Goal: Task Accomplishment & Management: Manage account settings

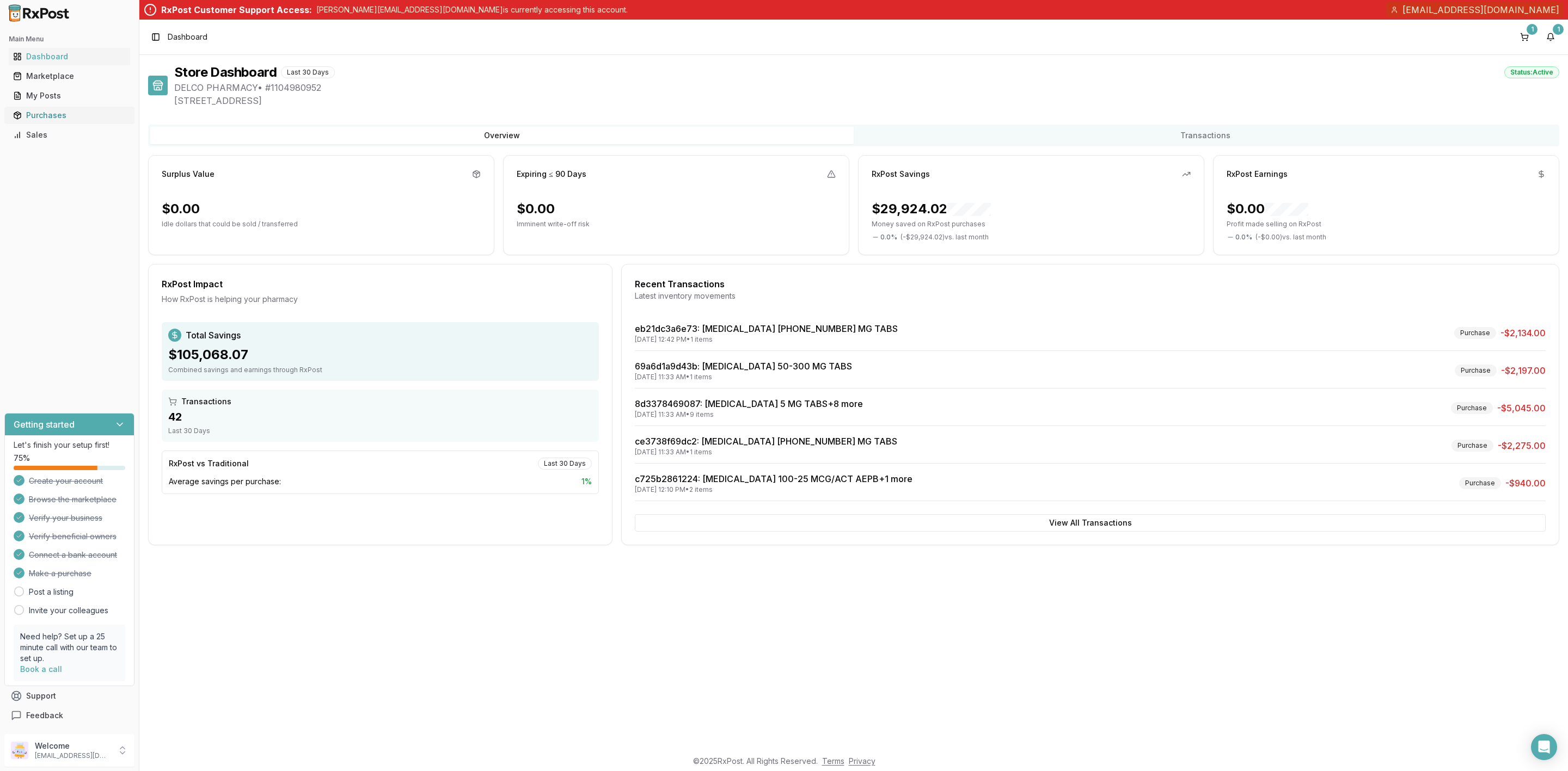
click at [63, 119] on div "Purchases" at bounding box center [69, 115] width 113 height 11
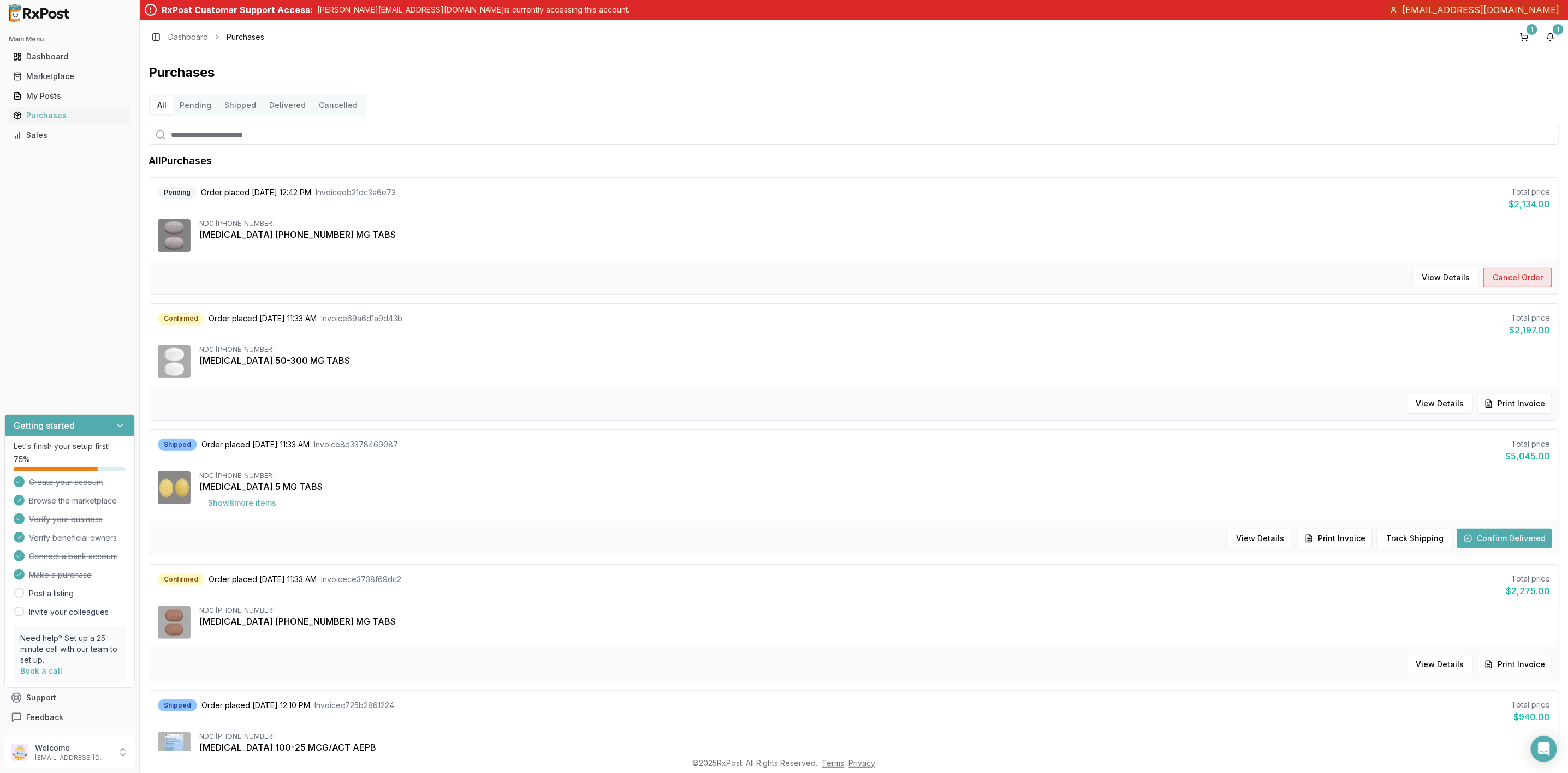
click at [1544, 282] on button "Cancel Order" at bounding box center [1517, 278] width 69 height 20
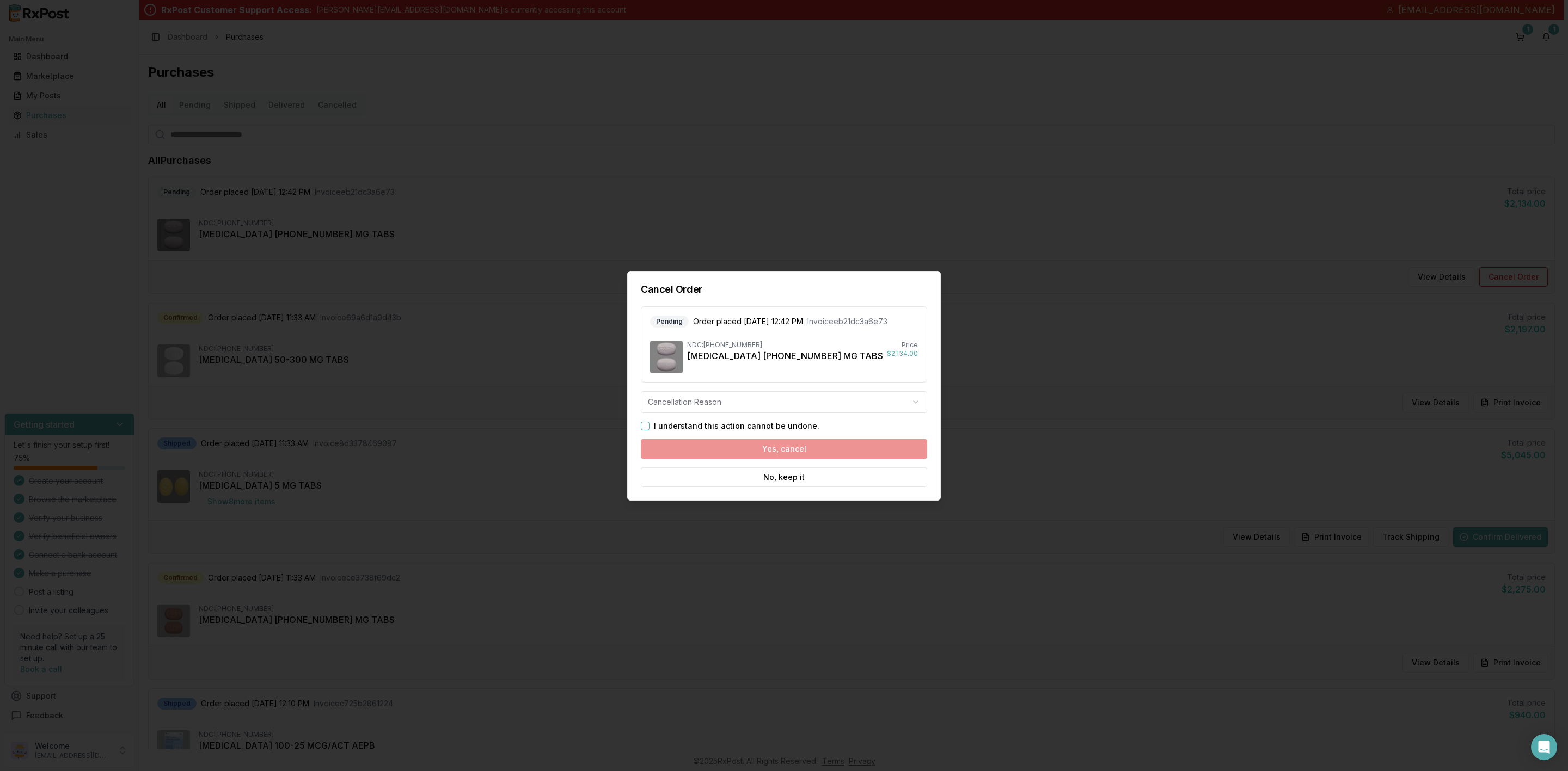
click at [665, 409] on body "Main Menu Dashboard Marketplace My Posts Purchases Sales Getting started Let's …" at bounding box center [781, 385] width 1564 height 771
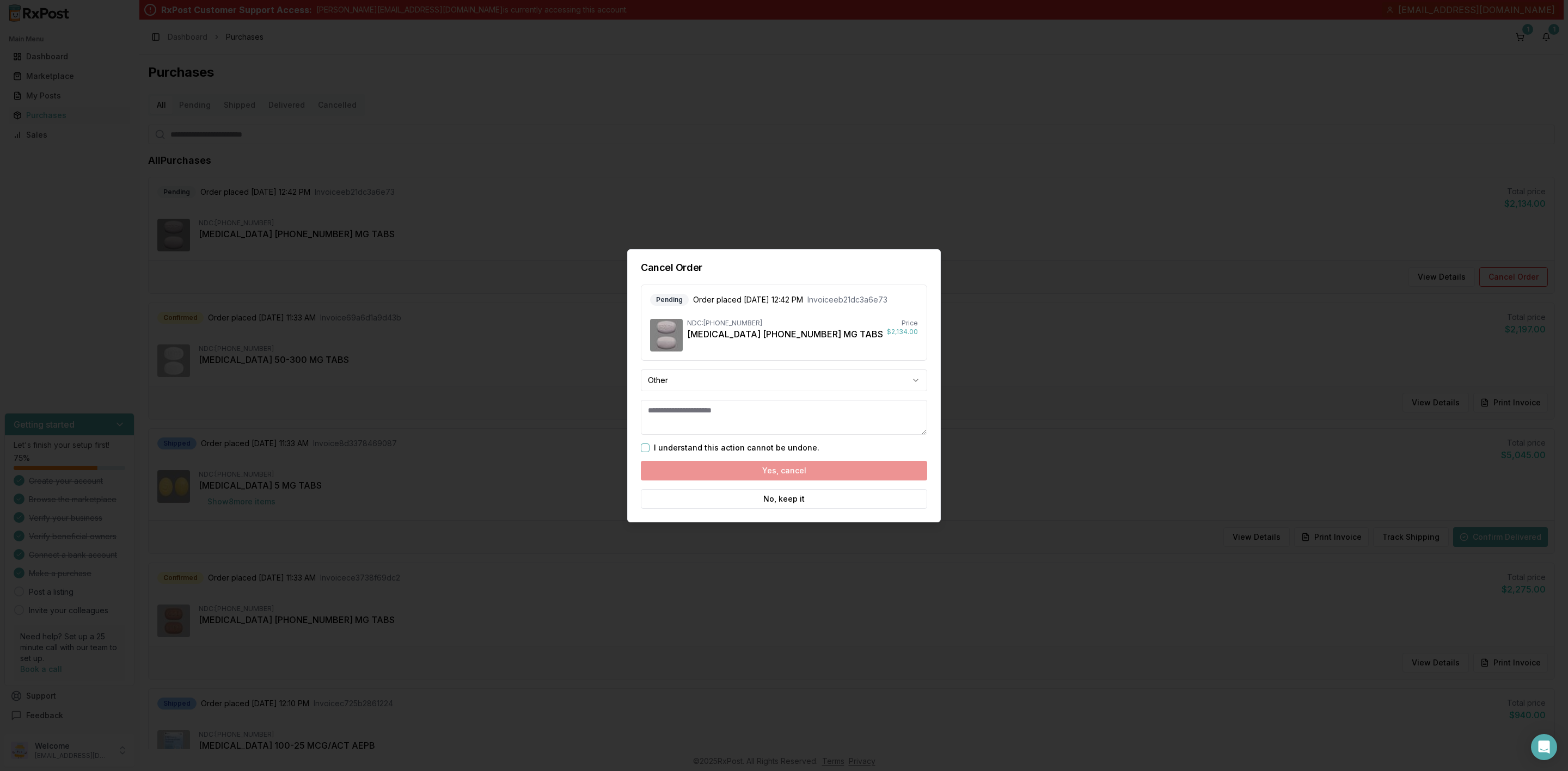
click at [709, 415] on textarea at bounding box center [784, 417] width 287 height 35
type textarea "**********"
click at [647, 447] on button "I understand this action cannot be undone." at bounding box center [646, 447] width 9 height 9
click at [706, 469] on button "Yes, cancel" at bounding box center [784, 470] width 287 height 20
